Goal: Navigation & Orientation: Understand site structure

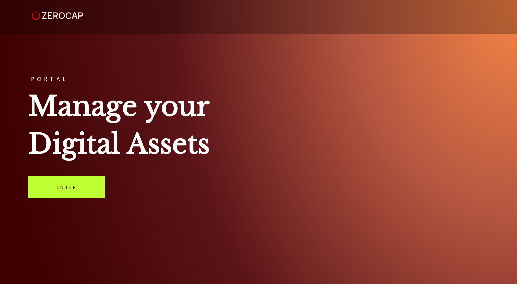
click at [67, 192] on link "Enter" at bounding box center [66, 187] width 77 height 22
click at [75, 185] on link "Enter" at bounding box center [66, 187] width 77 height 22
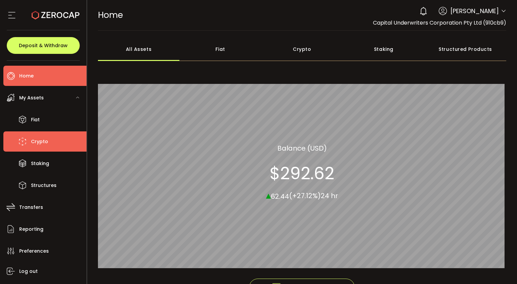
click at [43, 140] on span "Crypto" at bounding box center [39, 142] width 17 height 10
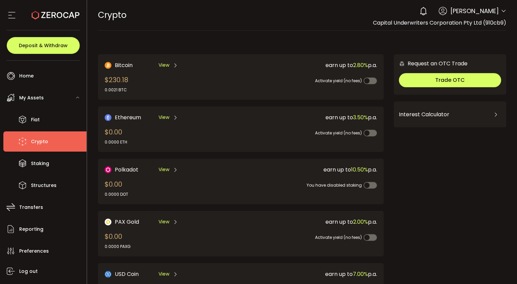
scroll to position [1, 0]
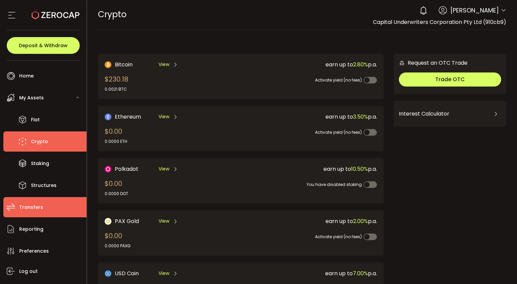
click at [31, 206] on span "Transfers" at bounding box center [31, 207] width 24 height 10
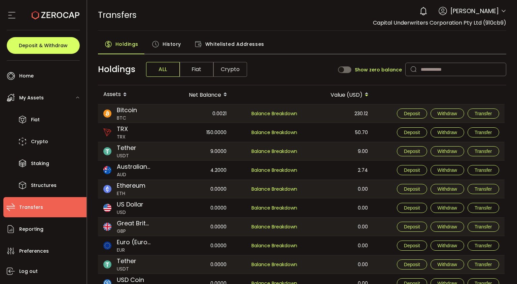
click at [195, 70] on span "Fiat" at bounding box center [197, 69] width 34 height 15
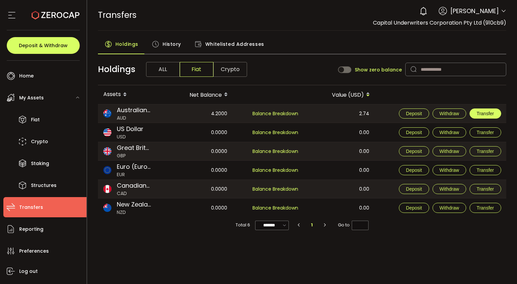
click at [483, 112] on span "Transfer" at bounding box center [486, 113] width 18 height 5
click at [228, 75] on span "Crypto" at bounding box center [231, 69] width 34 height 15
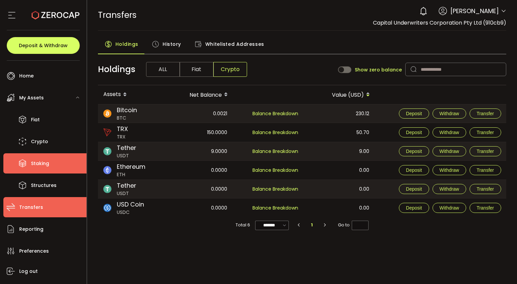
click at [37, 157] on li "Staking" at bounding box center [44, 163] width 83 height 20
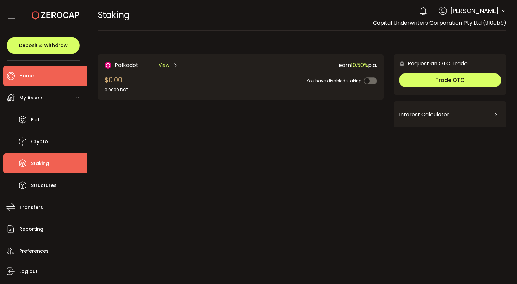
click at [29, 72] on span "Home" at bounding box center [26, 76] width 14 height 10
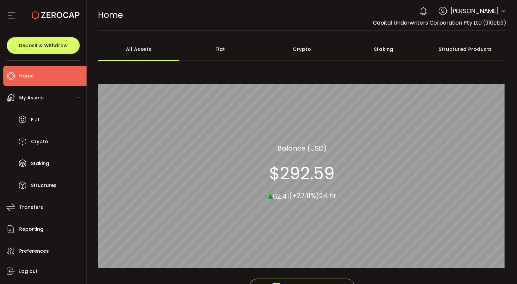
click at [228, 50] on div "Fiat" at bounding box center [221, 49] width 82 height 24
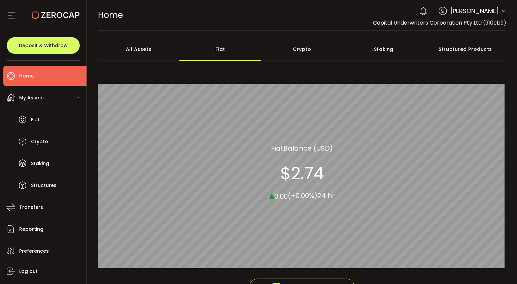
click at [298, 52] on div "Crypto" at bounding box center [302, 49] width 82 height 24
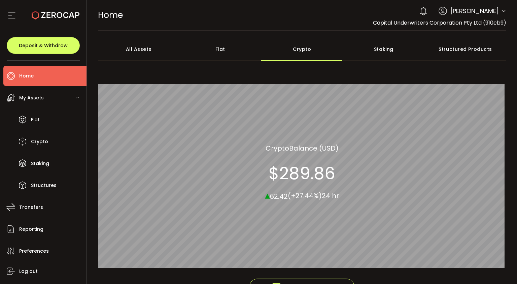
click at [379, 56] on div "Staking" at bounding box center [384, 49] width 82 height 24
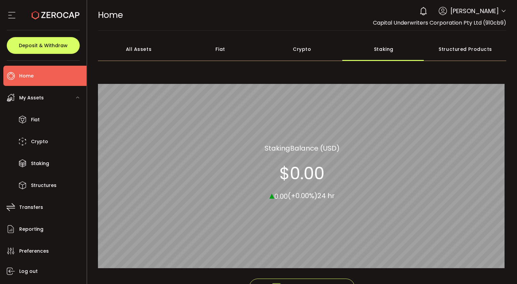
click at [454, 54] on div "Structured Products" at bounding box center [466, 49] width 82 height 24
